Goal: Task Accomplishment & Management: Use online tool/utility

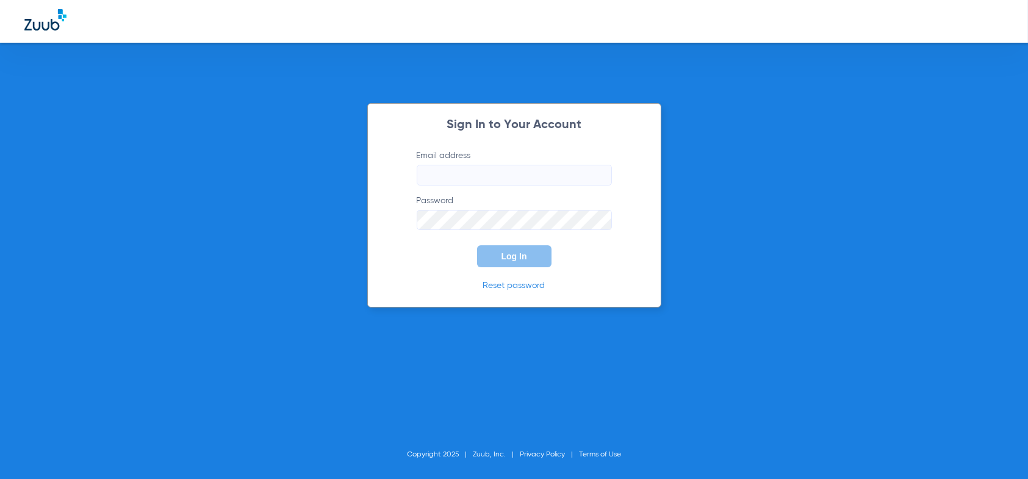
click at [462, 169] on input "Email address" at bounding box center [514, 175] width 195 height 21
type input "[EMAIL_ADDRESS][DOMAIN_NAME]"
click at [477, 245] on button "Log In" at bounding box center [514, 256] width 74 height 22
